Goal: Find specific page/section: Find specific page/section

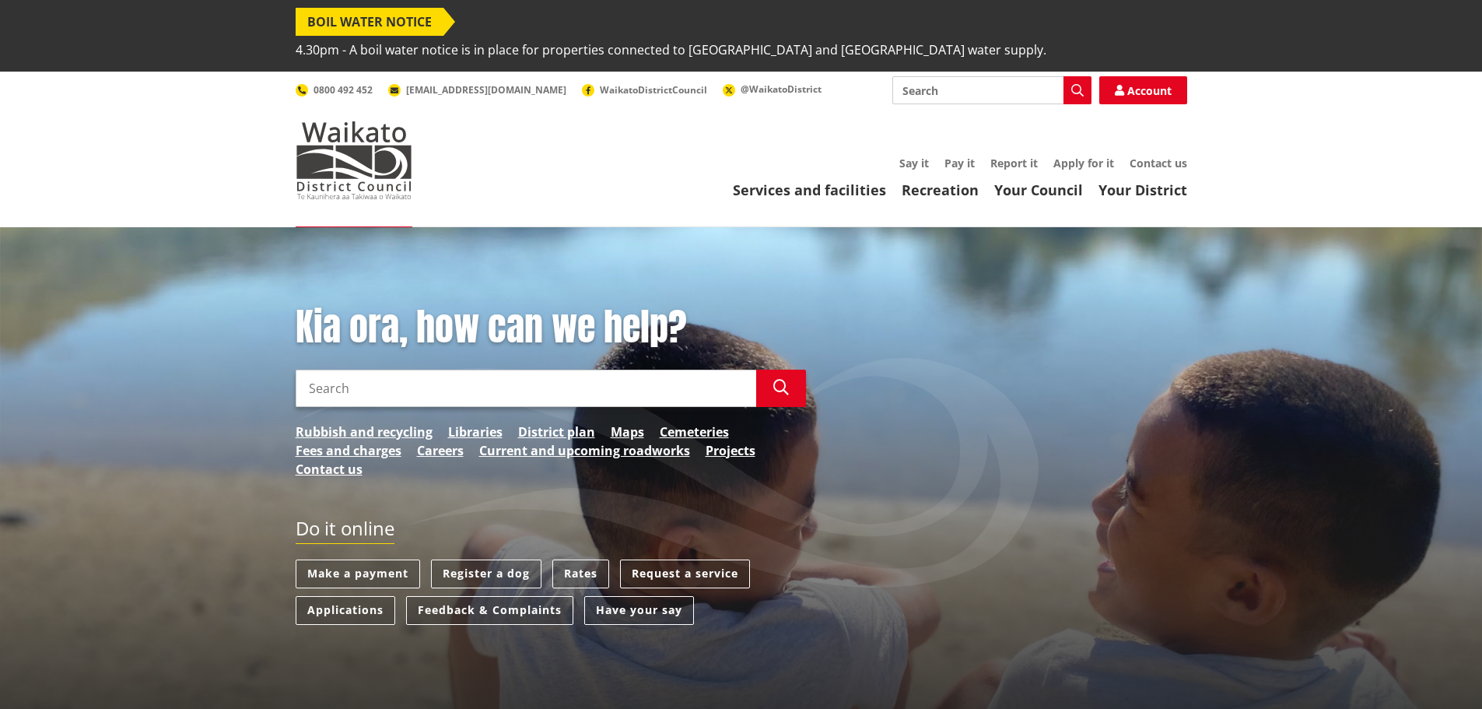
click at [380, 370] on input "Search" at bounding box center [526, 388] width 461 height 37
click at [405, 370] on input "change of postasl address" at bounding box center [526, 388] width 461 height 37
type input "change of postal address"
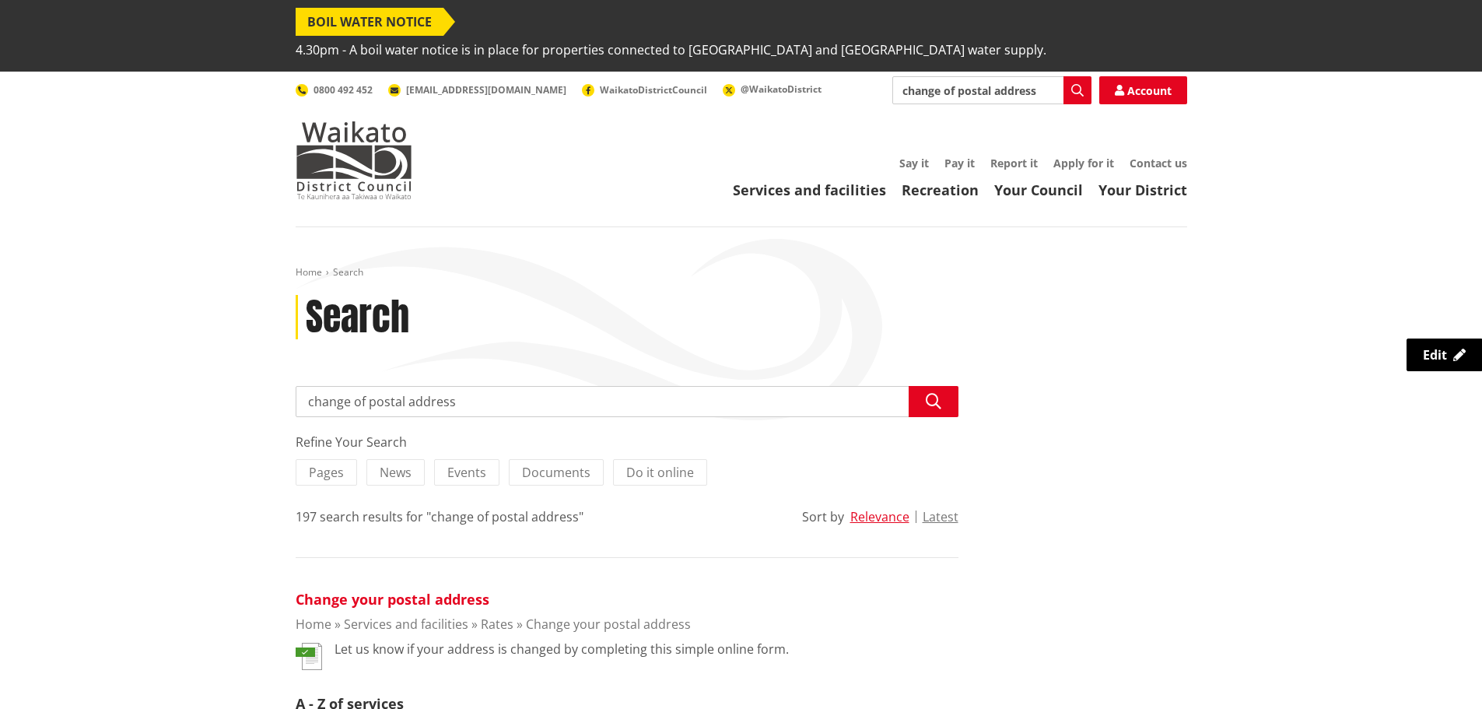
click at [417, 590] on link "Change your postal address" at bounding box center [393, 599] width 194 height 19
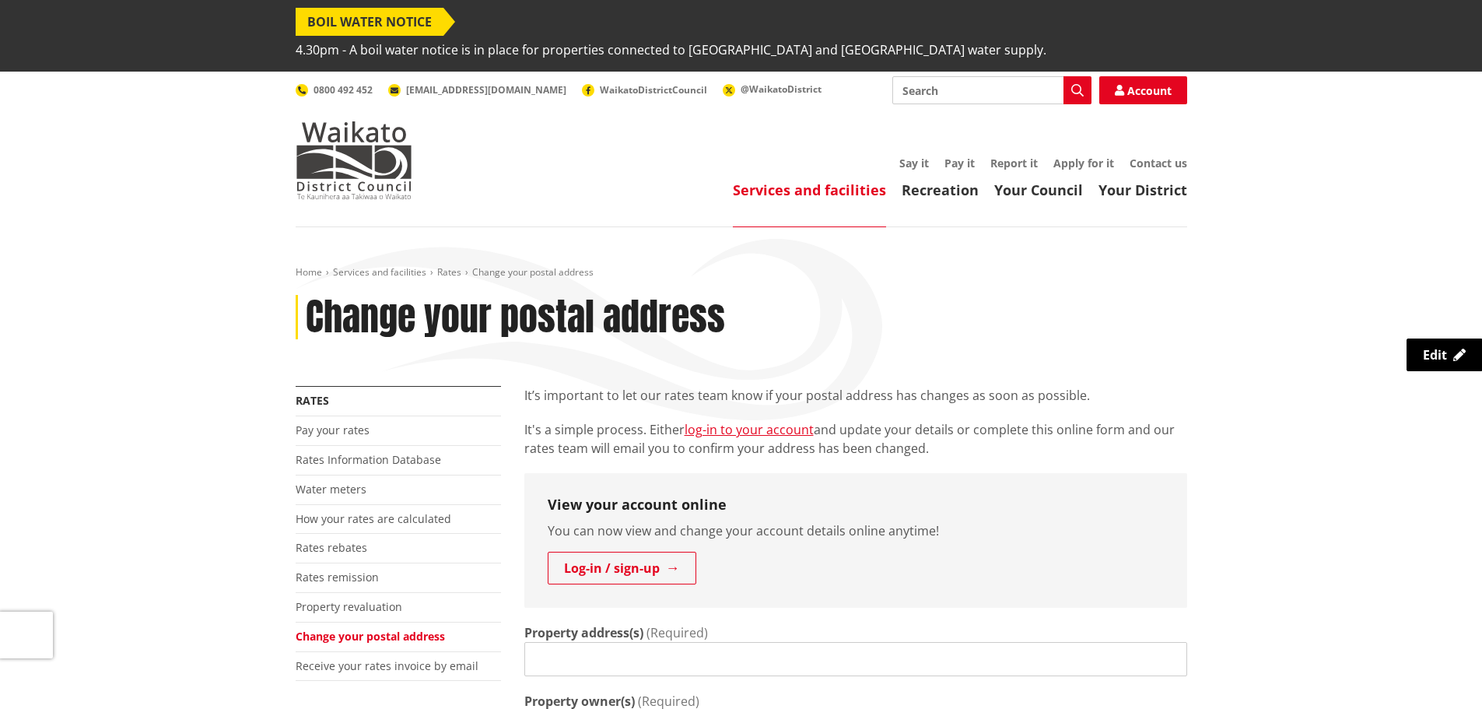
click at [510, 182] on ul "Services and facilities Recreation Your Council Your District" at bounding box center [815, 190] width 744 height 17
click at [543, 157] on ul "Say it Pay it Report it Apply for it Contact us" at bounding box center [815, 163] width 744 height 13
click at [384, 658] on link "Receive your rates invoice by email" at bounding box center [387, 665] width 183 height 15
